Goal: Information Seeking & Learning: Learn about a topic

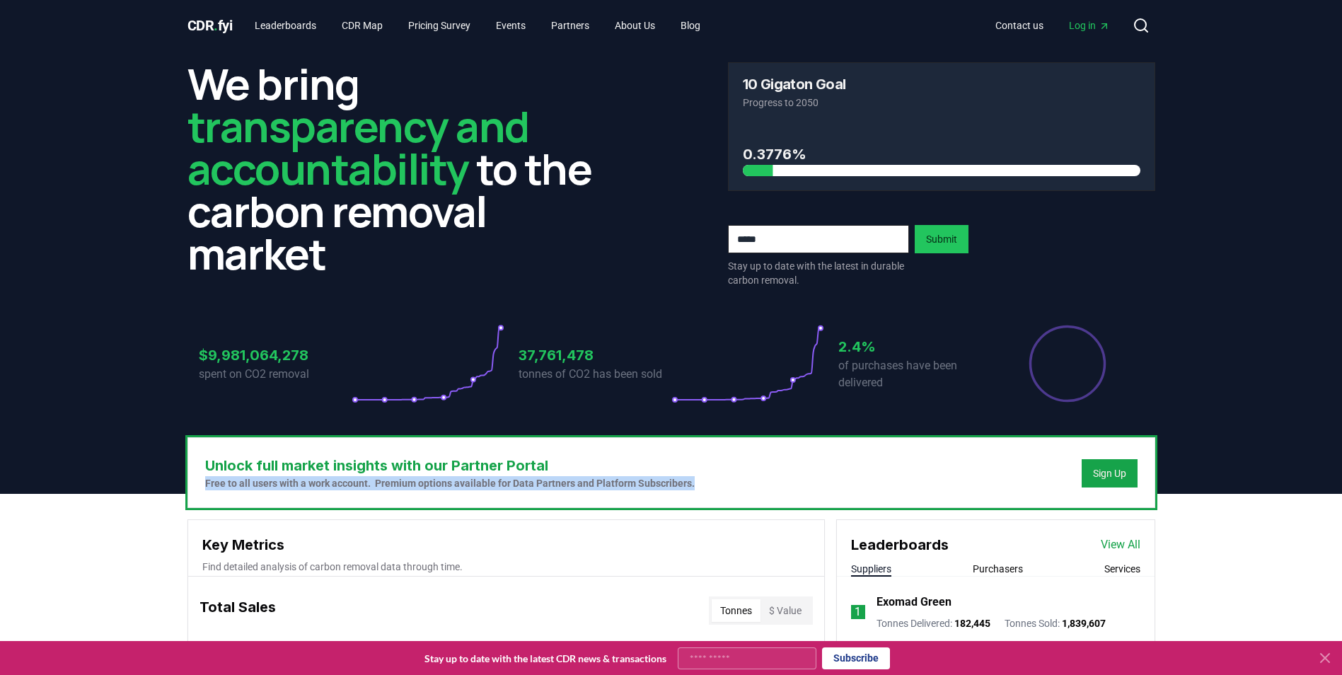
drag, startPoint x: 203, startPoint y: 482, endPoint x: 775, endPoint y: 482, distance: 572.2
click at [775, 482] on div "Unlock full market insights with our Partner Portal Free to all users with a wo…" at bounding box center [671, 472] width 966 height 69
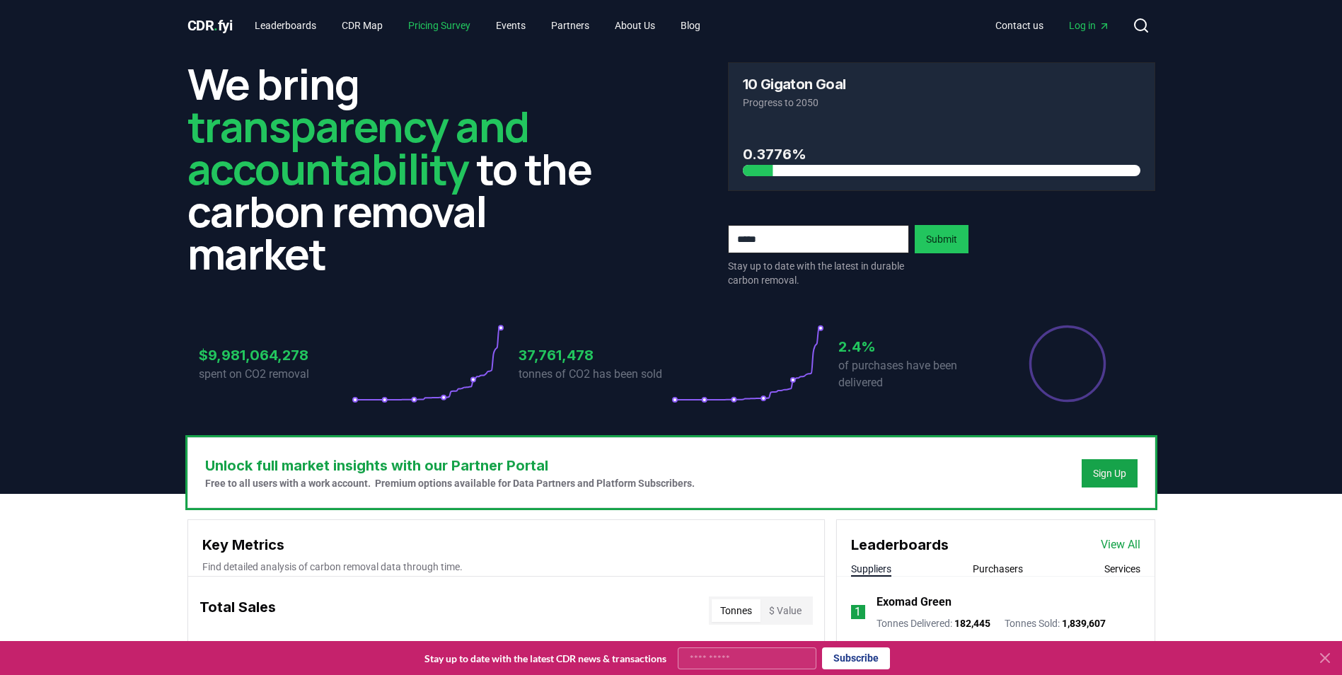
click at [442, 30] on link "Pricing Survey" at bounding box center [439, 25] width 85 height 25
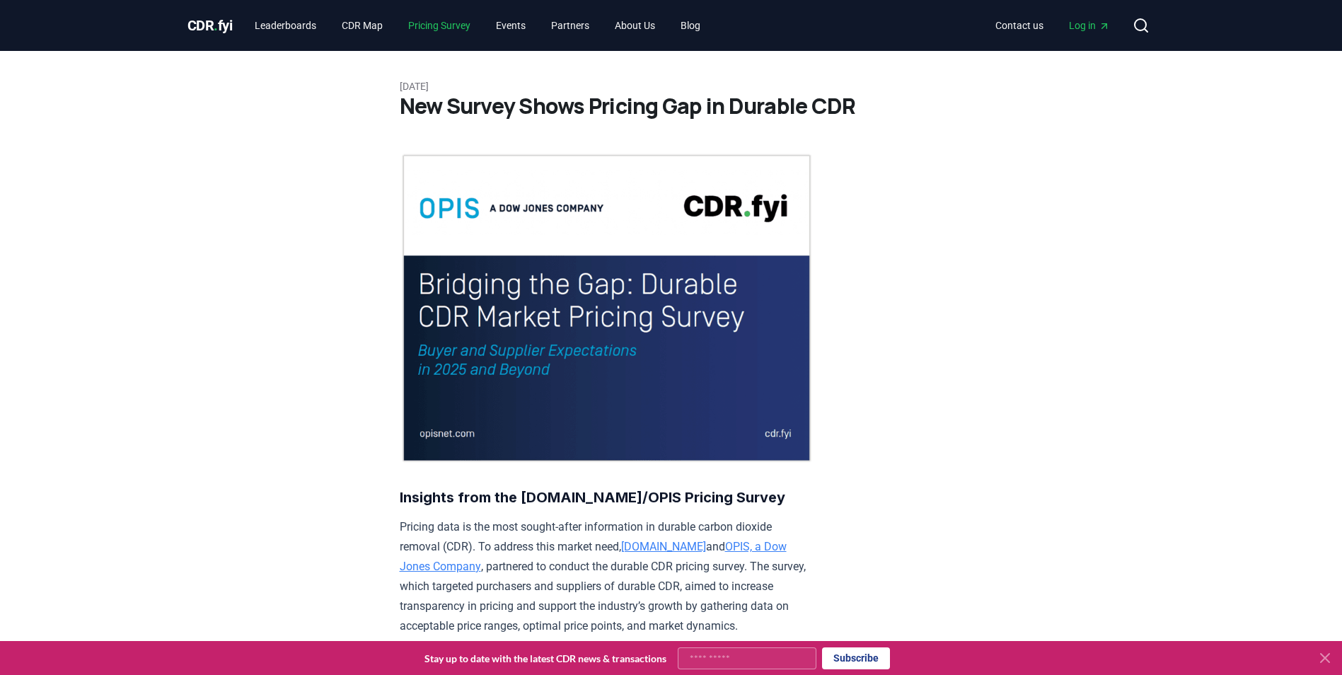
scroll to position [424, 0]
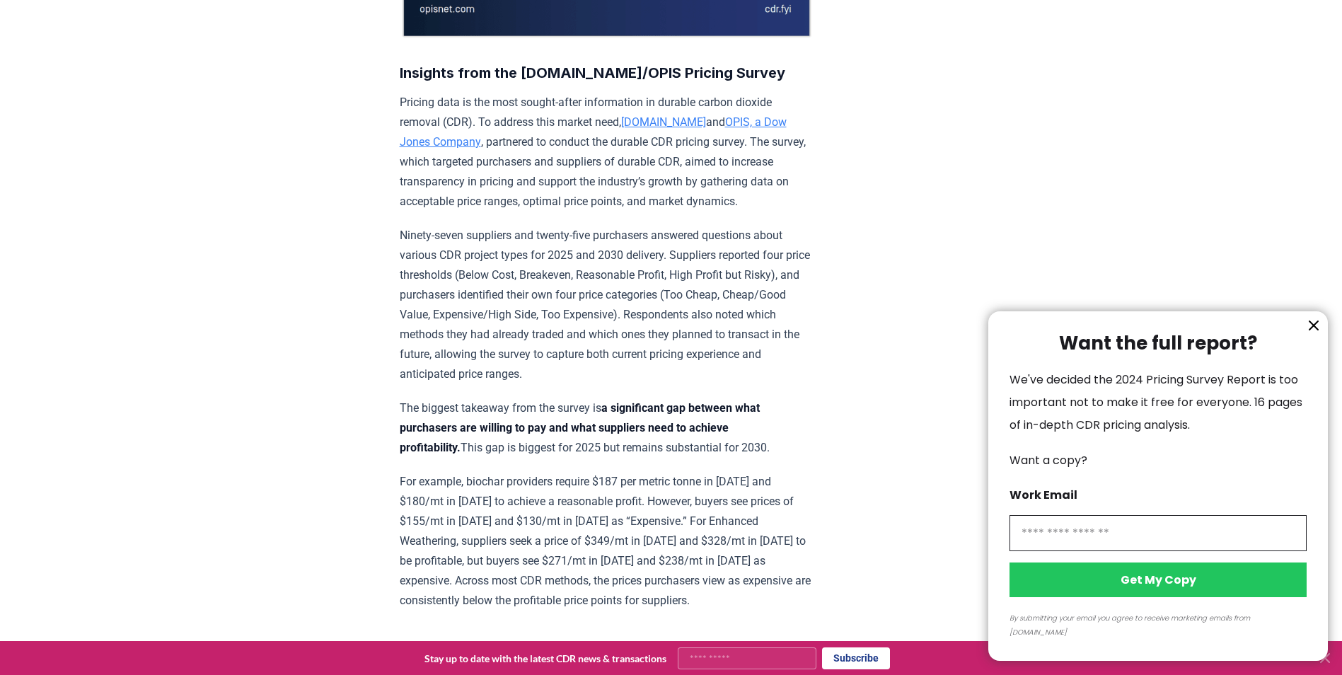
click at [1309, 334] on icon "information" at bounding box center [1313, 325] width 17 height 17
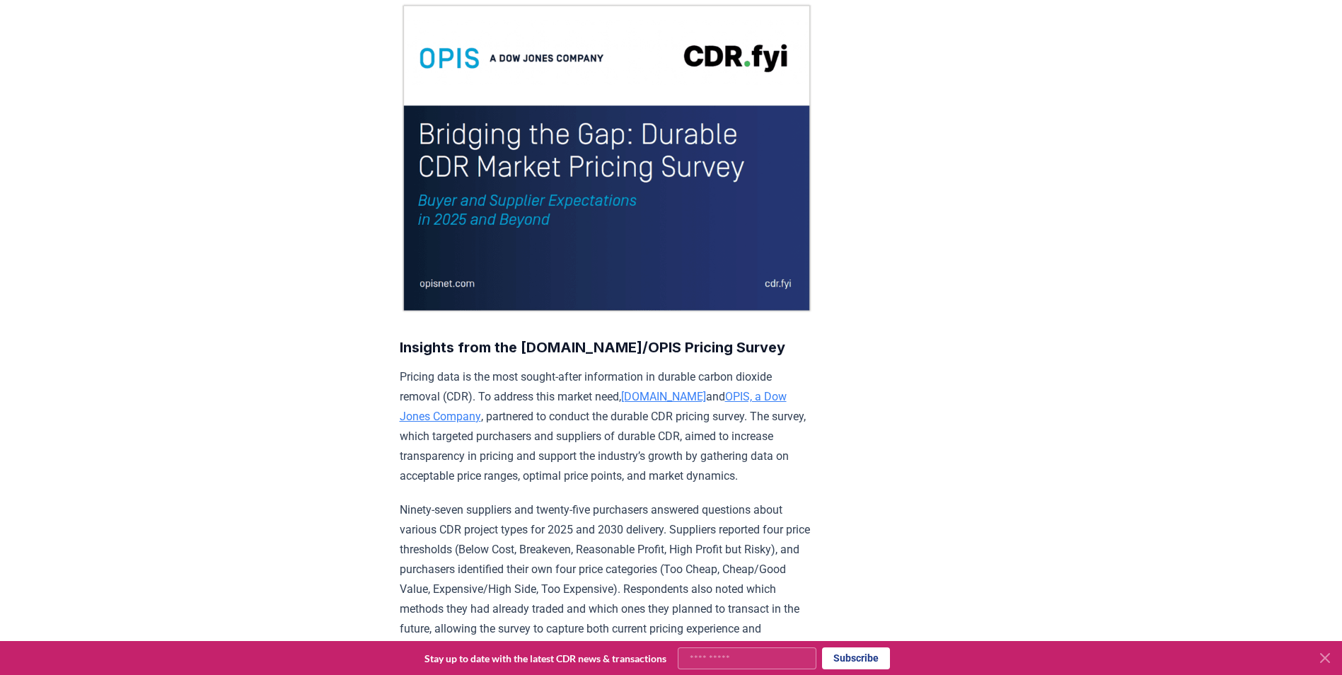
scroll to position [141, 0]
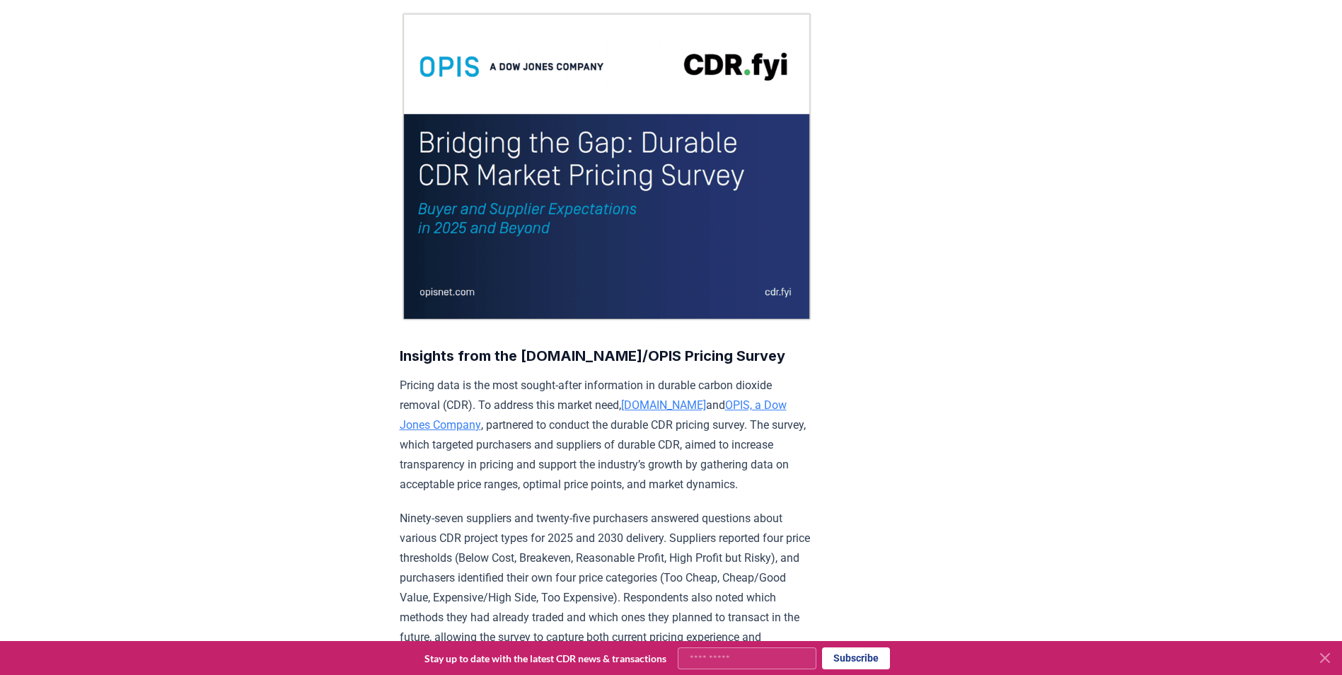
click at [687, 71] on img at bounding box center [607, 166] width 414 height 311
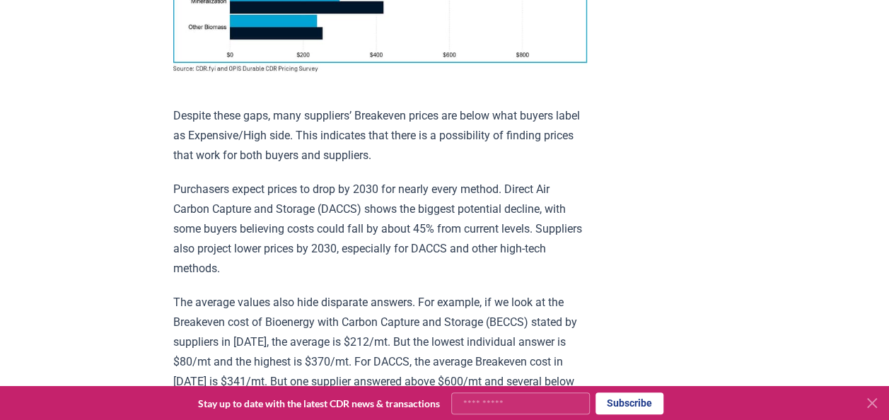
scroll to position [1344, 0]
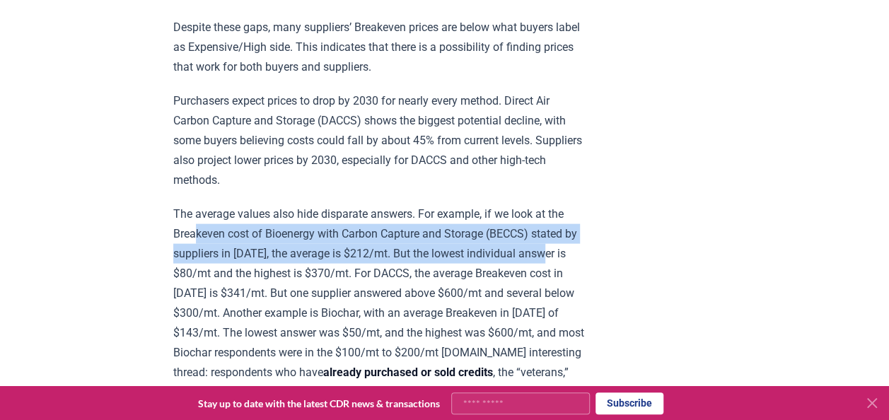
drag, startPoint x: 200, startPoint y: 226, endPoint x: 625, endPoint y: 243, distance: 425.4
click at [625, 243] on article "[DATE] New Survey Shows Pricing Gap in Durable CDR Insights from the [DOMAIN_NA…" at bounding box center [444, 346] width 543 height 3278
drag, startPoint x: 625, startPoint y: 243, endPoint x: 516, endPoint y: 251, distance: 109.9
click at [516, 251] on p "The average values also hide disparate answers. For example, if we look at the …" at bounding box center [380, 362] width 414 height 317
click at [307, 256] on p "The average values also hide disparate answers. For example, if we look at the …" at bounding box center [380, 362] width 414 height 317
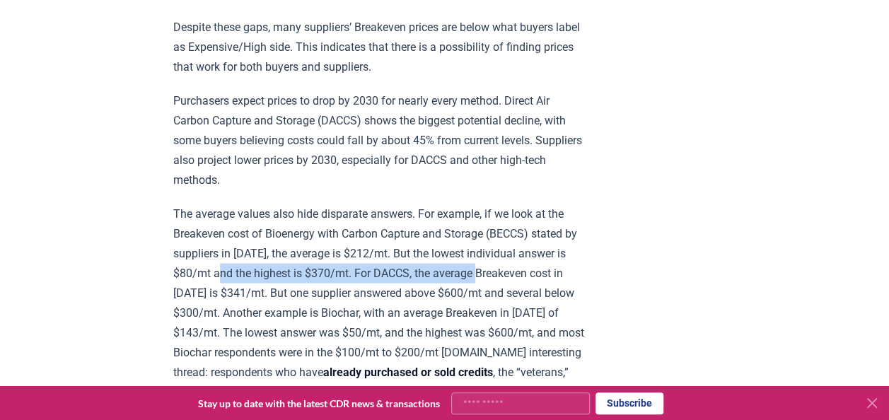
drag, startPoint x: 241, startPoint y: 260, endPoint x: 502, endPoint y: 275, distance: 261.4
click at [502, 275] on p "The average values also hide disparate answers. For example, if we look at the …" at bounding box center [380, 362] width 414 height 317
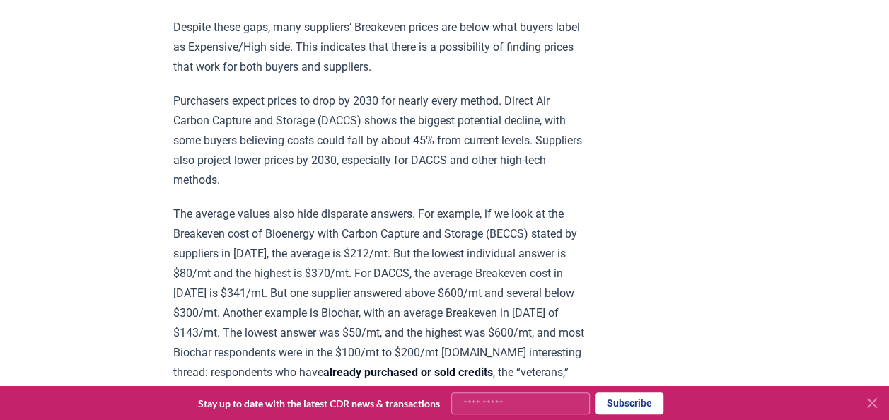
click at [376, 279] on p "The average values also hide disparate answers. For example, if we look at the …" at bounding box center [380, 362] width 414 height 317
click at [367, 265] on p "The average values also hide disparate answers. For example, if we look at the …" at bounding box center [380, 362] width 414 height 317
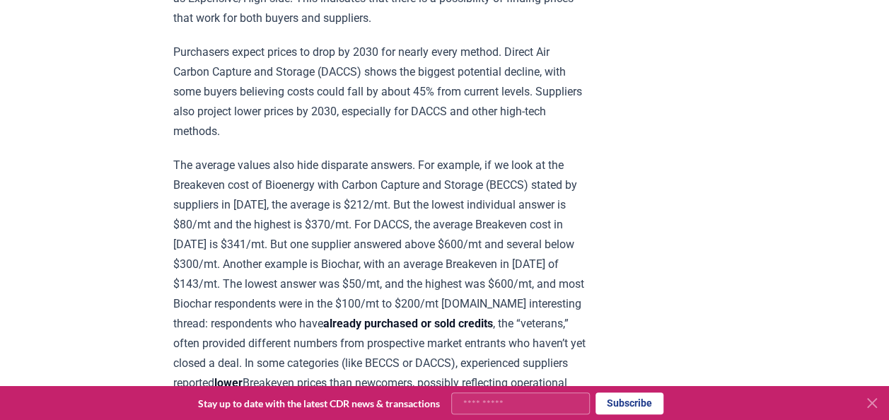
scroll to position [1415, 0]
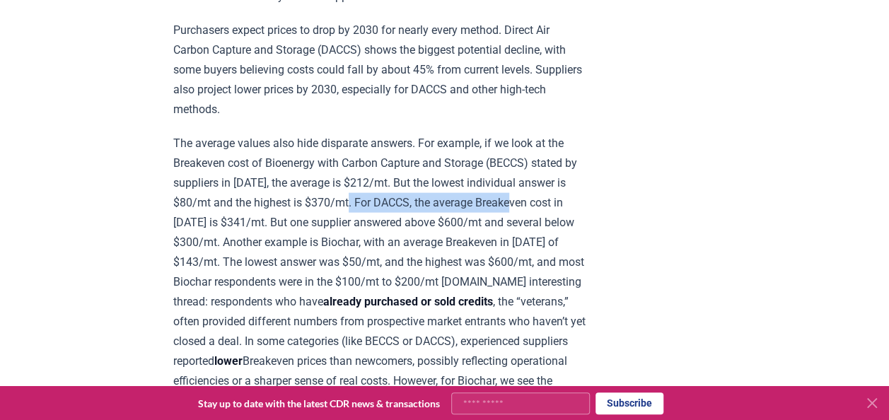
drag, startPoint x: 366, startPoint y: 194, endPoint x: 541, endPoint y: 198, distance: 174.8
click at [541, 198] on p "The average values also hide disparate answers. For example, if we look at the …" at bounding box center [380, 292] width 414 height 317
click at [389, 195] on p "The average values also hide disparate answers. For example, if we look at the …" at bounding box center [380, 292] width 414 height 317
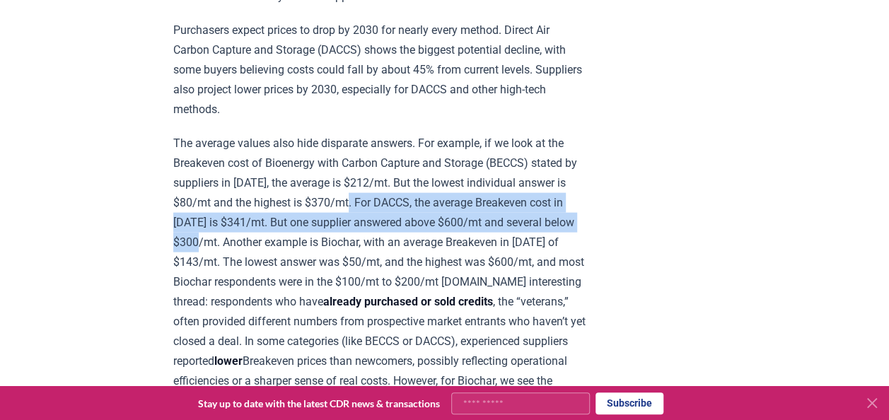
drag, startPoint x: 368, startPoint y: 194, endPoint x: 255, endPoint y: 233, distance: 119.9
click at [255, 233] on p "The average values also hide disparate answers. For example, if we look at the …" at bounding box center [380, 292] width 414 height 317
drag, startPoint x: 255, startPoint y: 233, endPoint x: 236, endPoint y: 239, distance: 19.2
copy p "For DACCS, the average Breakeven cost in [DATE] is $341/mt. But one supplier an…"
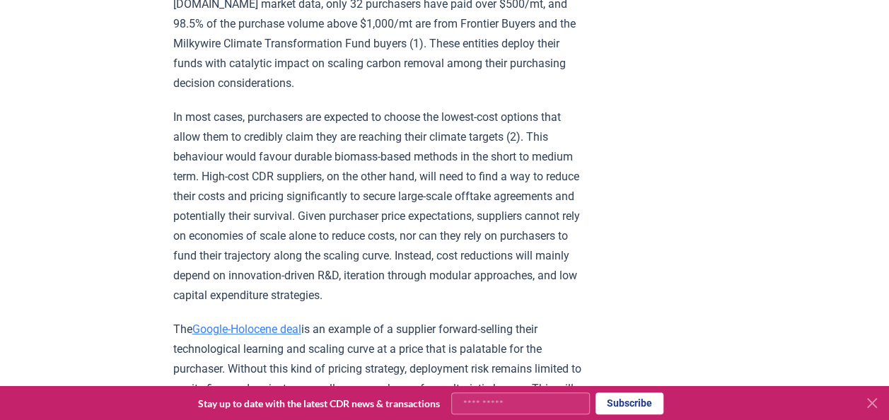
scroll to position [2476, 0]
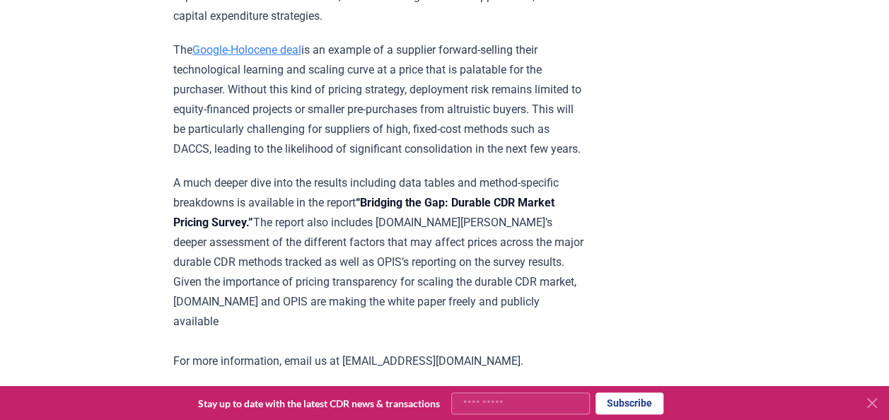
drag, startPoint x: 239, startPoint y: 100, endPoint x: 458, endPoint y: 199, distance: 240.3
click at [458, 159] on p "The Google-Holocene deal is an example of a supplier forward-selling their tech…" at bounding box center [380, 99] width 414 height 119
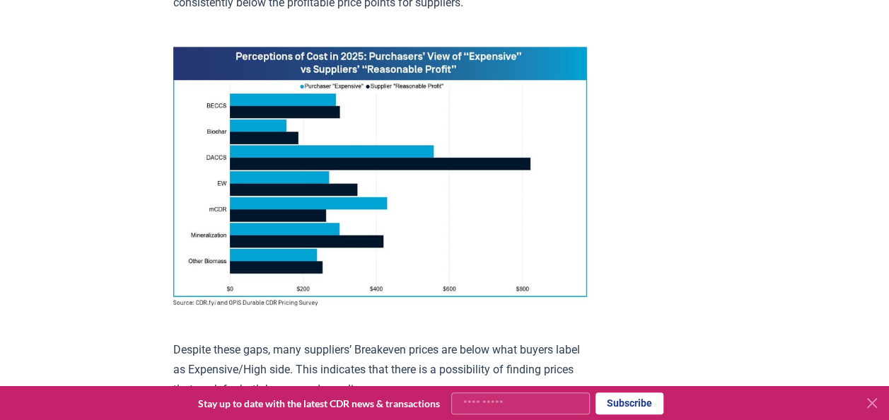
scroll to position [0, 0]
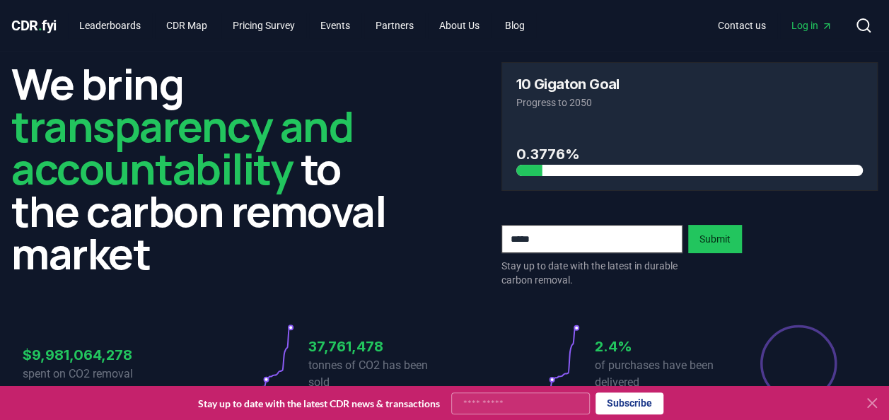
drag, startPoint x: 634, startPoint y: 1, endPoint x: 654, endPoint y: 11, distance: 21.8
click at [634, 1] on div "CDR . fyi Leaderboards CDR Map Pricing Survey Events Partners About Us Blog Con…" at bounding box center [444, 25] width 866 height 51
